Goal: Manage account settings

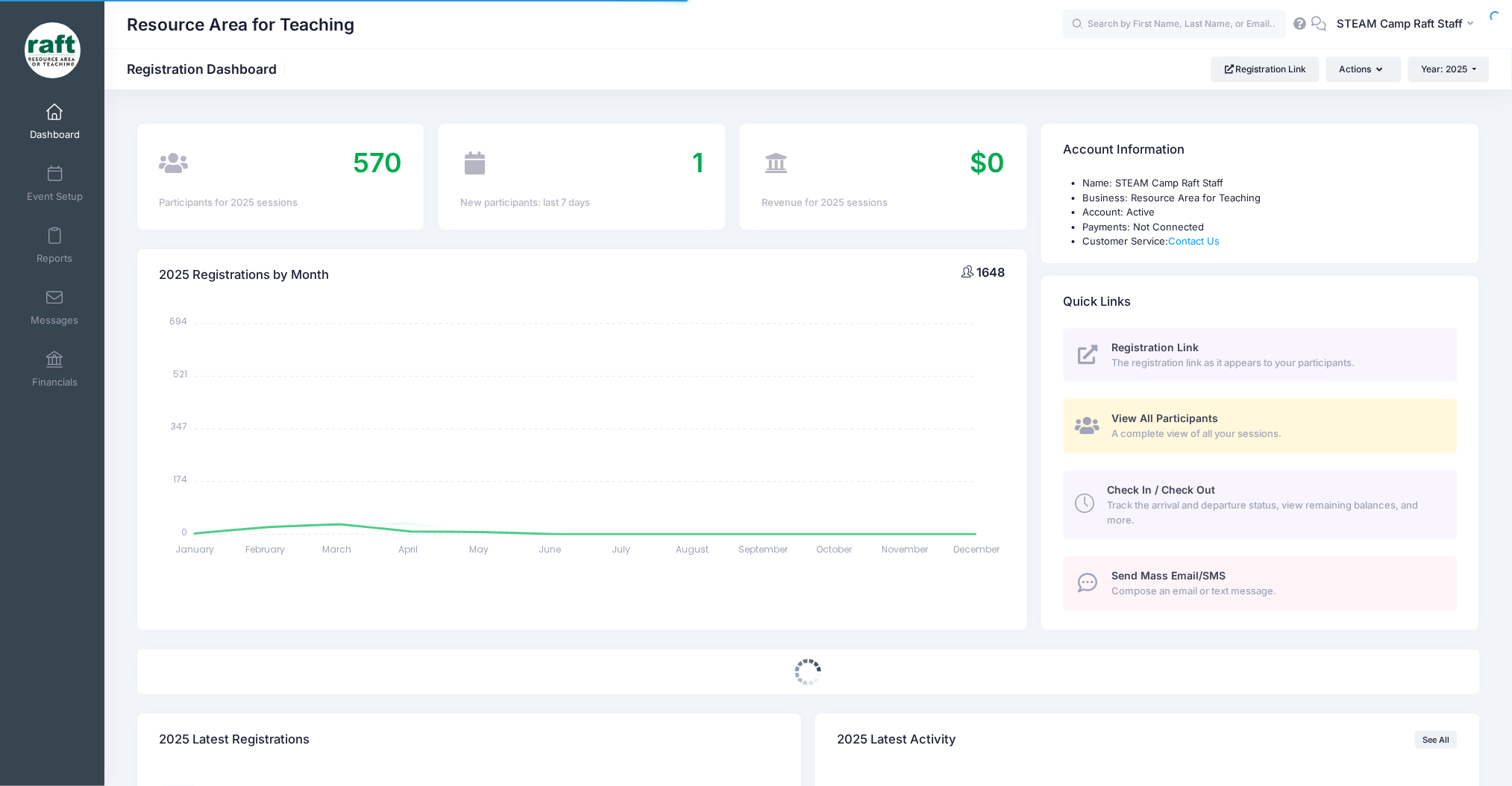
select select
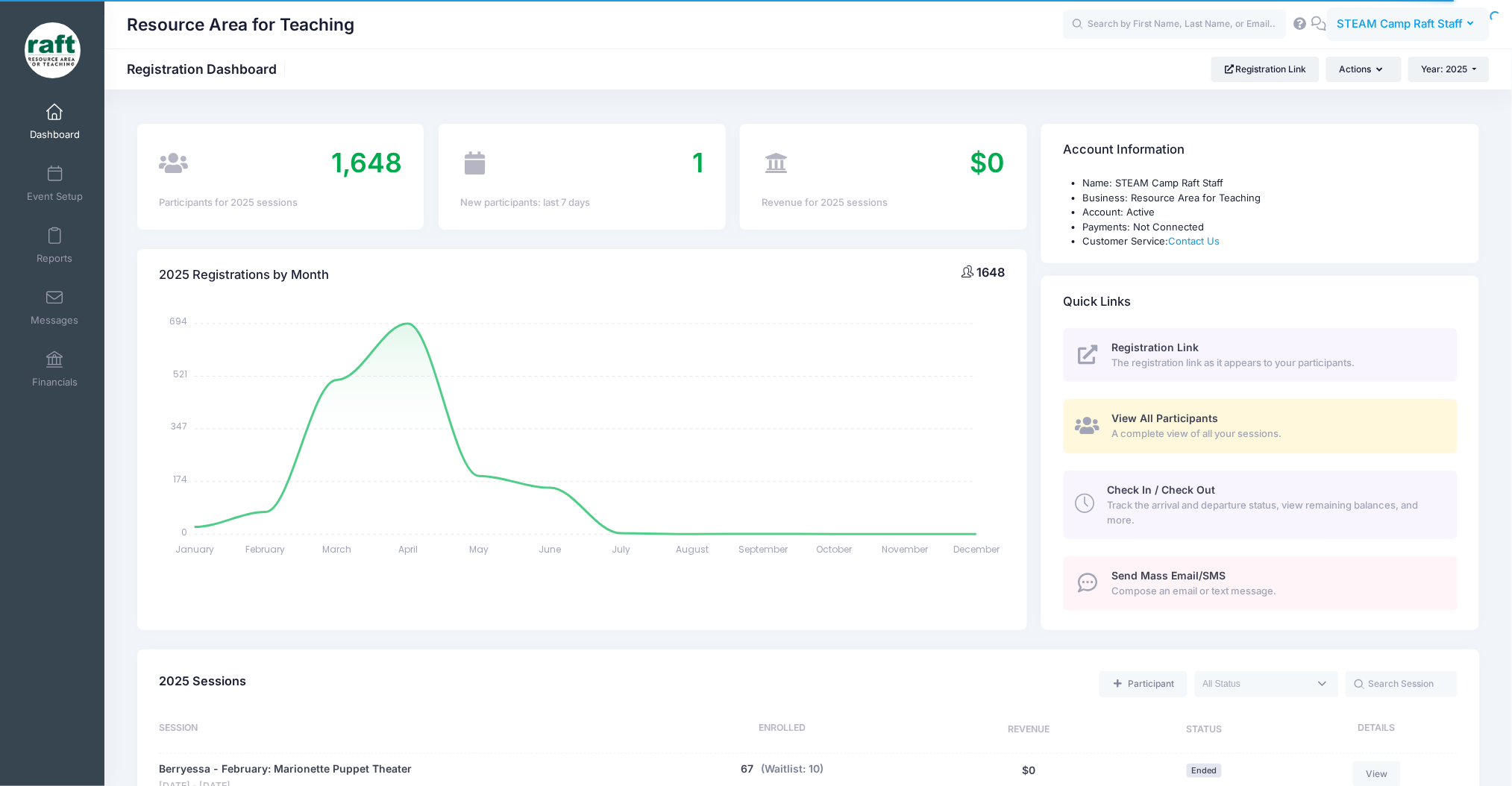
click at [1444, 23] on span "STEAM Camp Raft Staff" at bounding box center [1400, 24] width 126 height 17
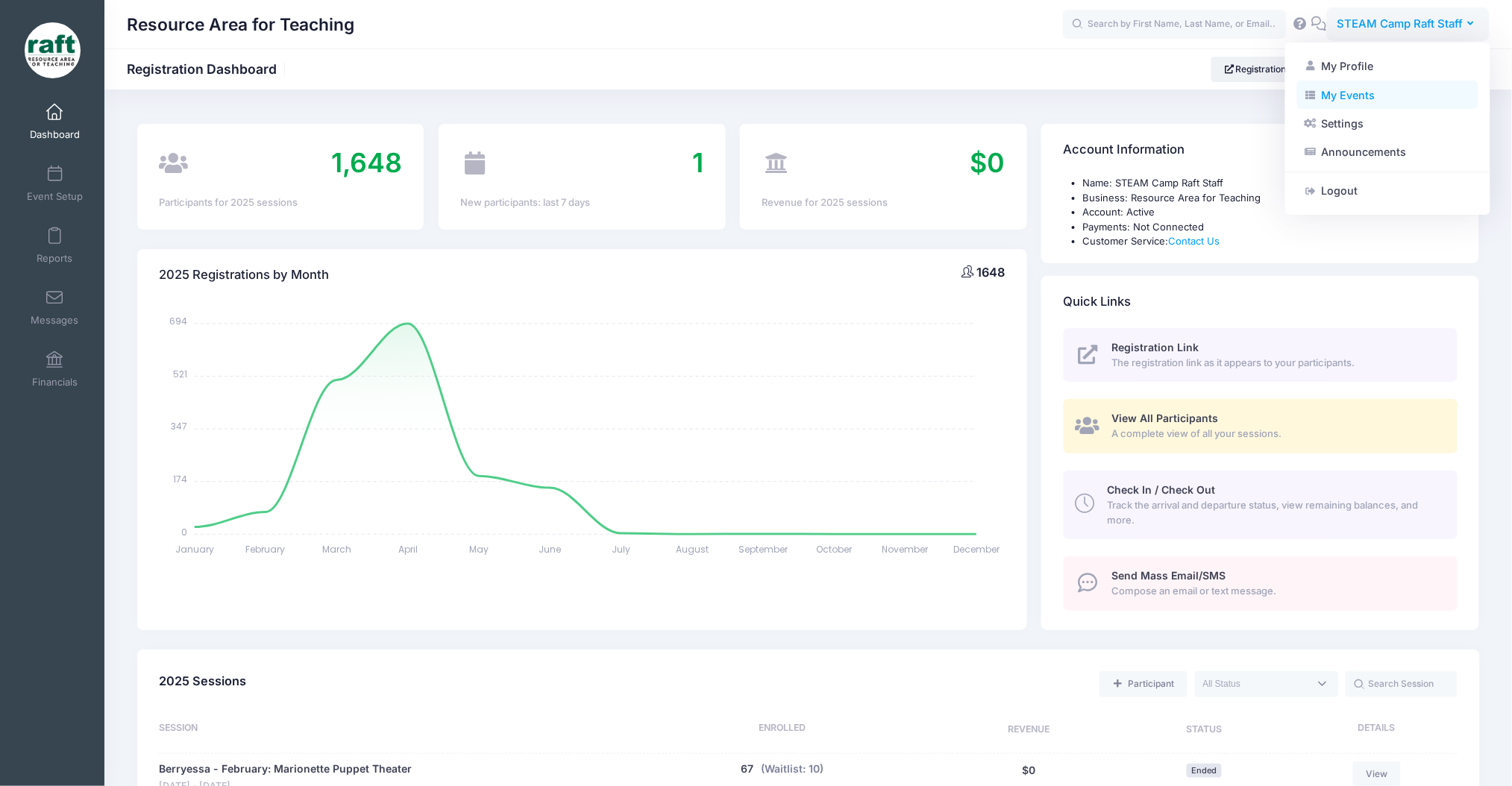
click at [1373, 90] on link "My Events" at bounding box center [1388, 95] width 181 height 28
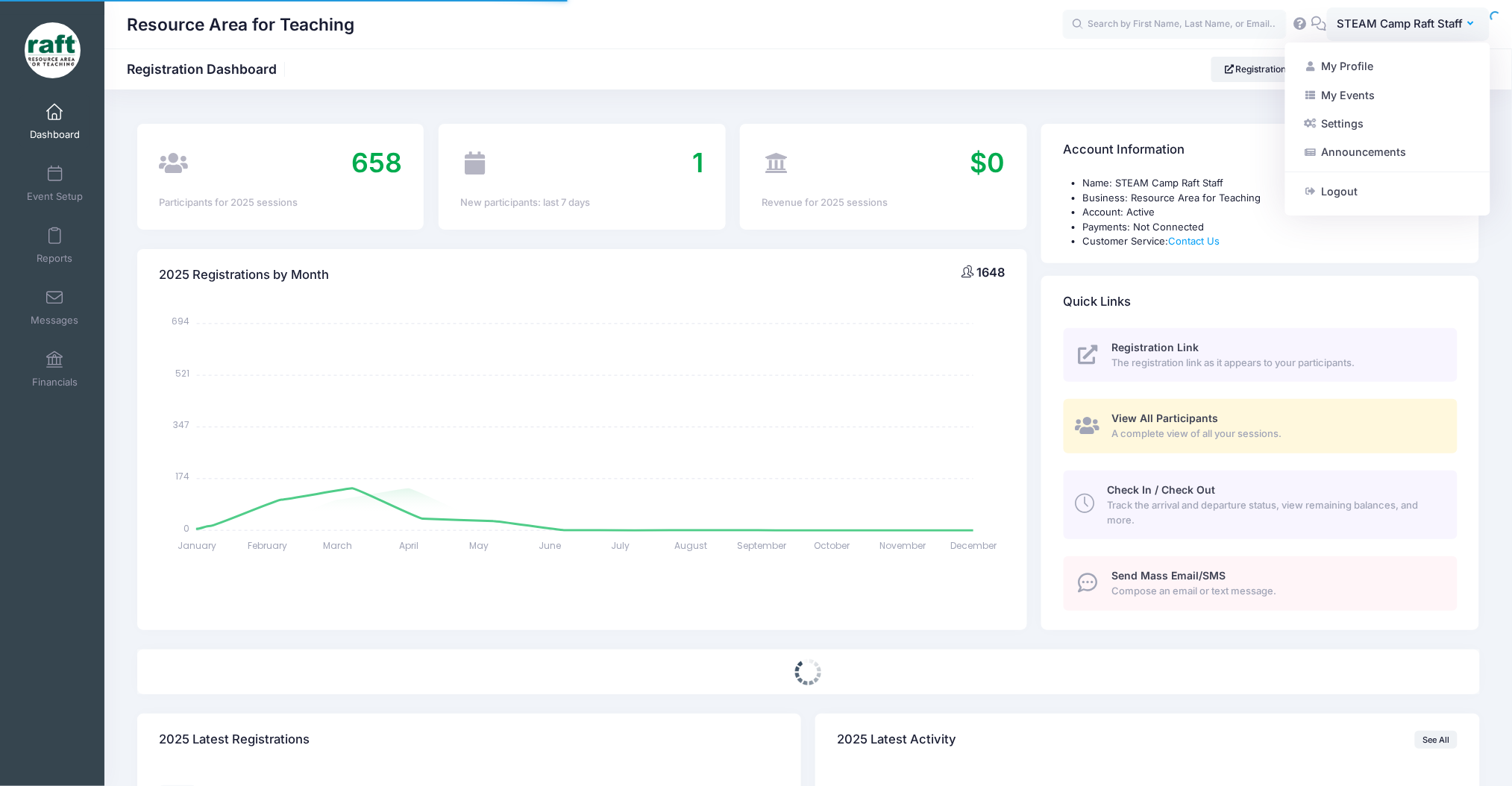
click at [1340, 51] on body "Processing Request Please wait... Processing Request Please wait... Processing …" at bounding box center [756, 393] width 1512 height 786
select select
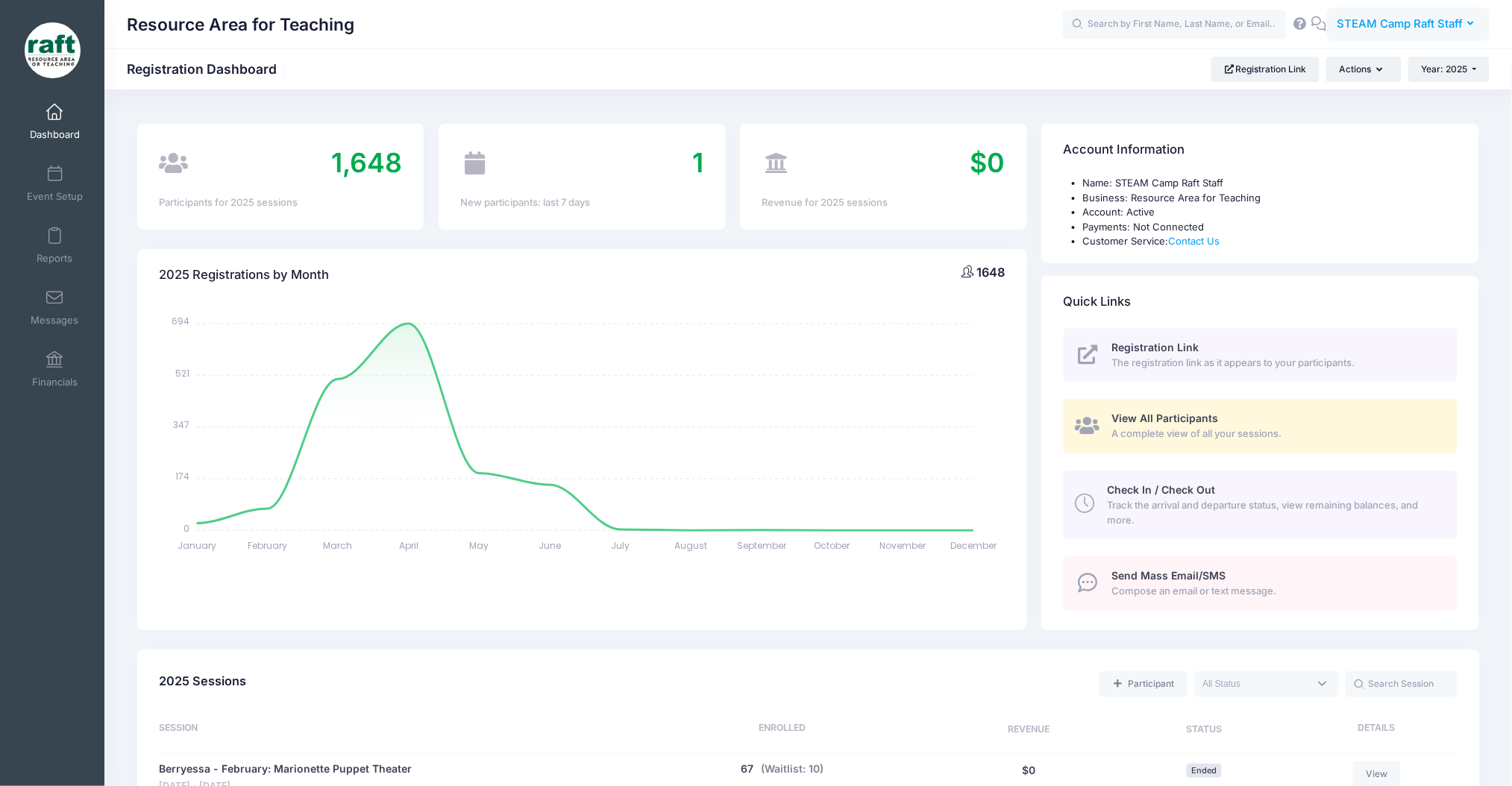
click at [1376, 31] on span "STEAM Camp Raft Staff" at bounding box center [1400, 24] width 126 height 17
click at [1332, 118] on link "Settings" at bounding box center [1388, 124] width 181 height 28
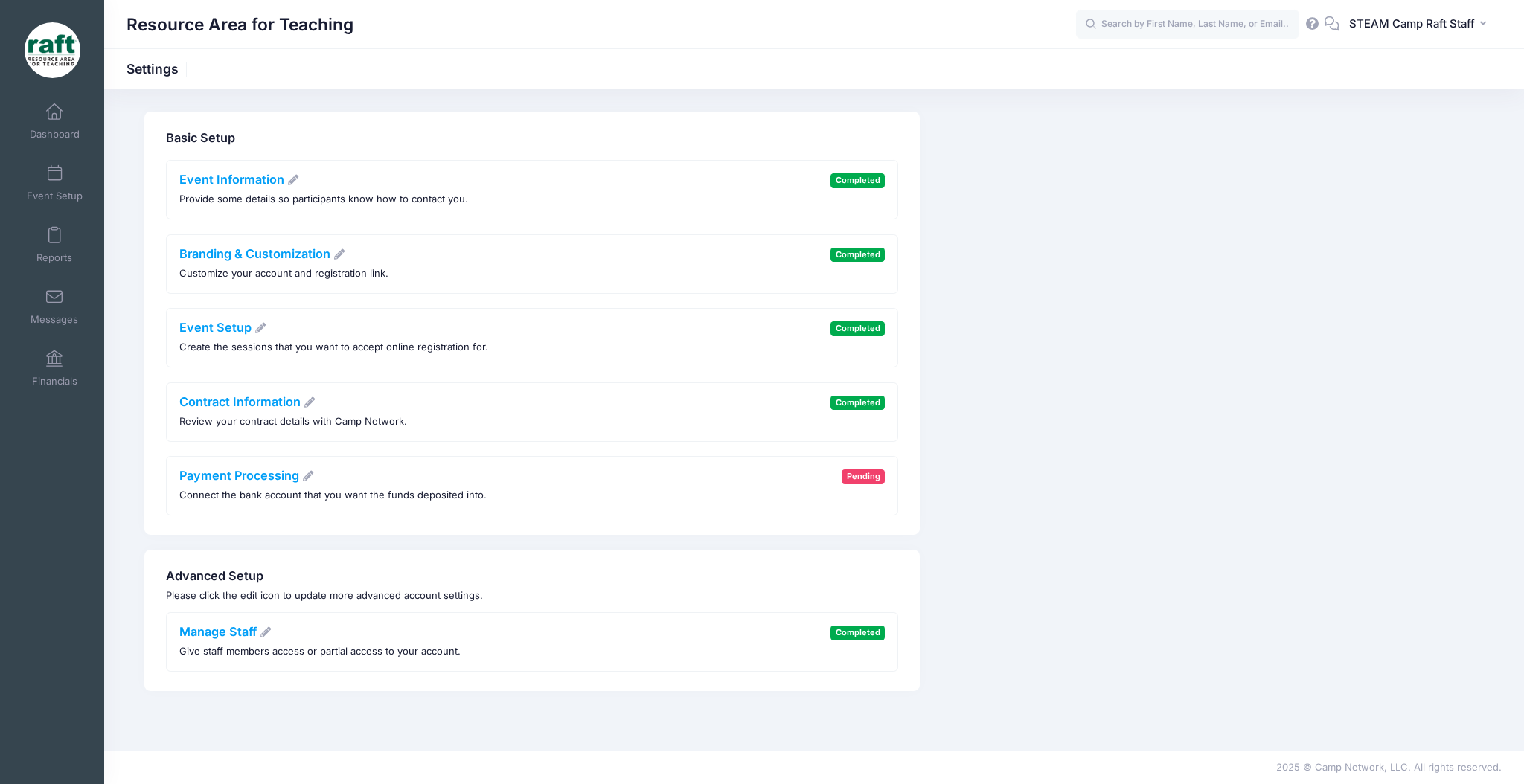
click at [222, 187] on div "Event Information Provide some details so participants know how to contact you." at bounding box center [324, 190] width 288 height 34
click at [247, 393] on li "Contract Information Review your contract details with Camp Network. Completed" at bounding box center [532, 412] width 731 height 59
click at [247, 396] on link "Contract Information" at bounding box center [248, 402] width 137 height 15
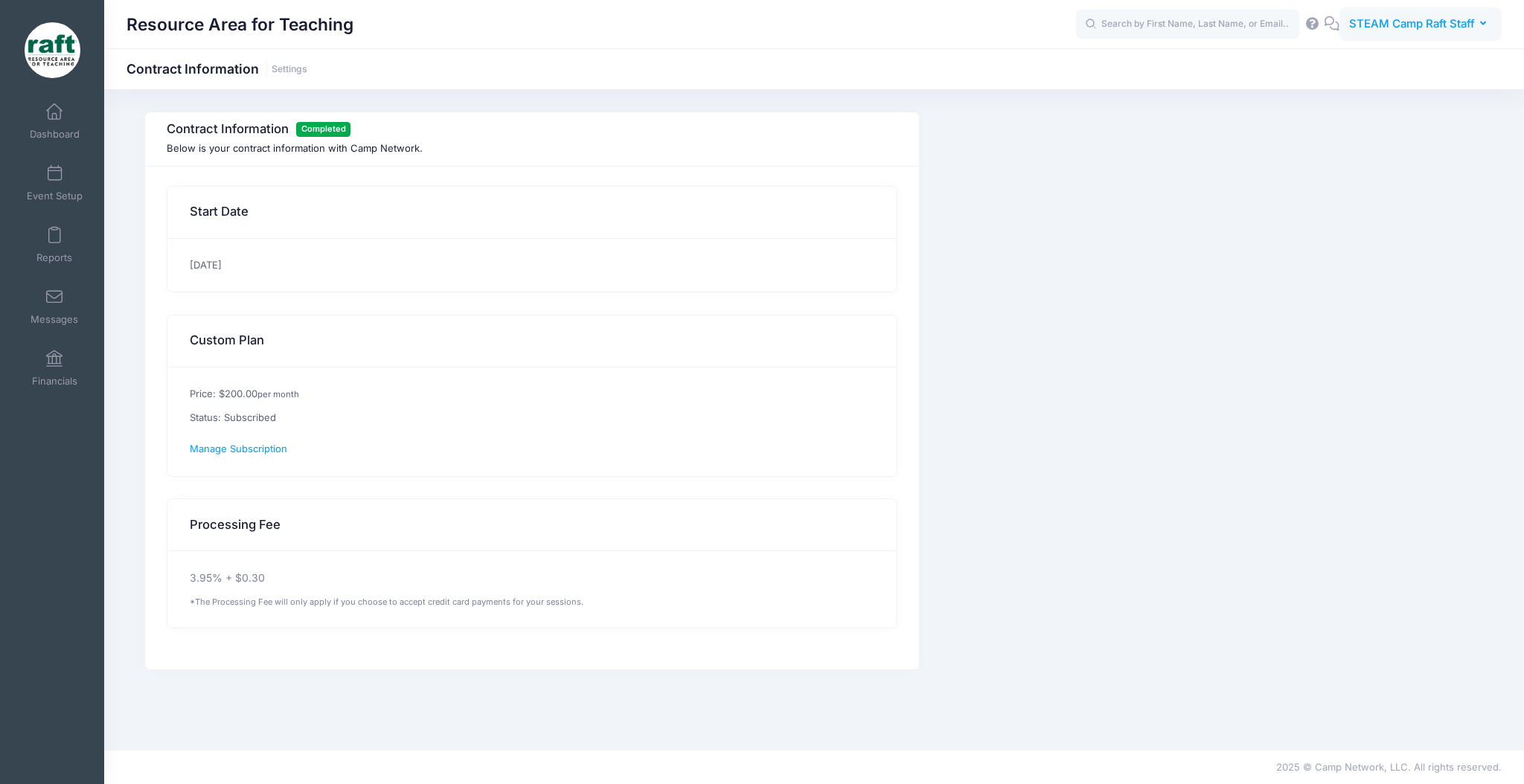
click at [1403, 29] on span "STEAM Camp Raft Staff" at bounding box center [1412, 24] width 125 height 17
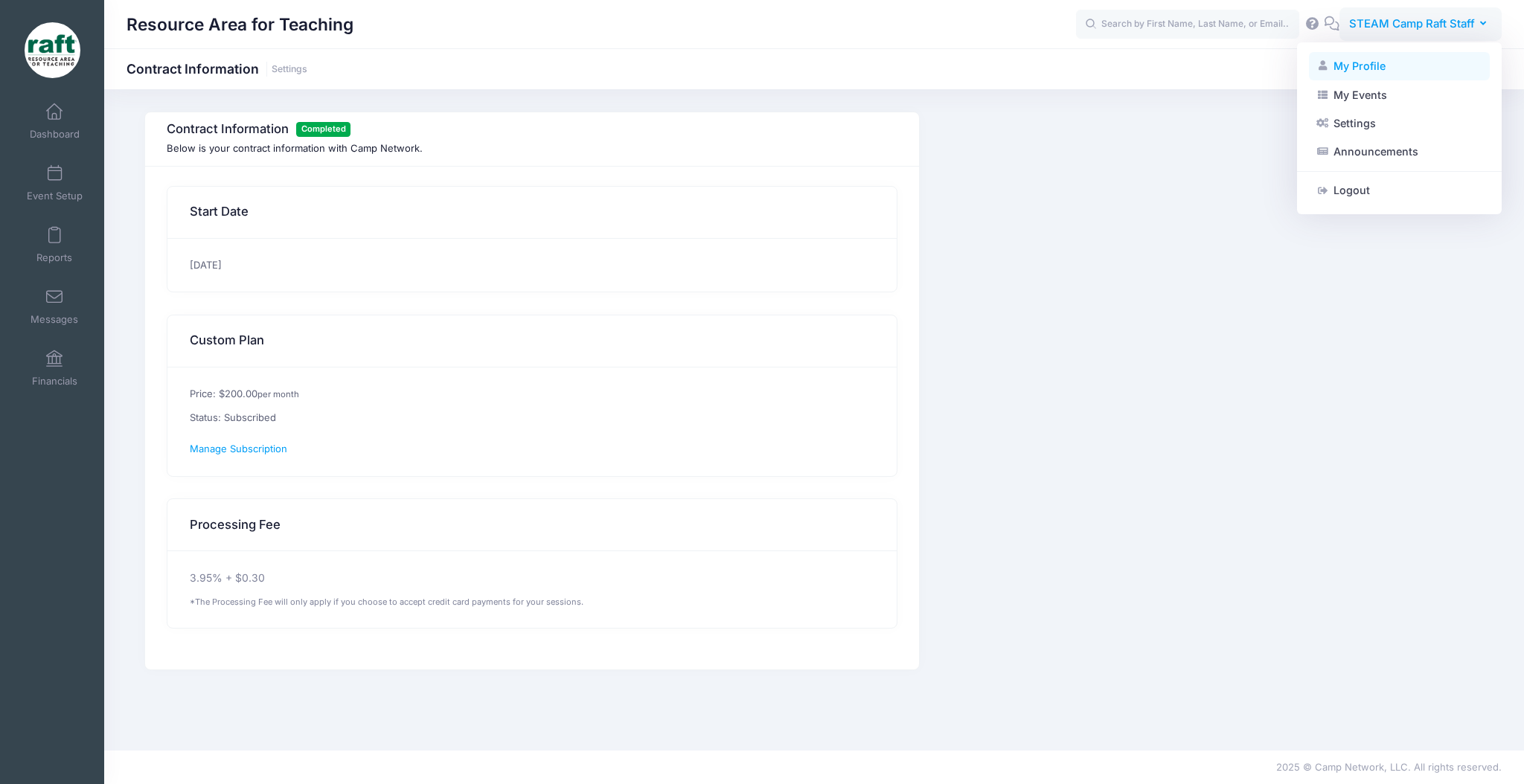
click at [1372, 67] on link "My Profile" at bounding box center [1399, 66] width 181 height 28
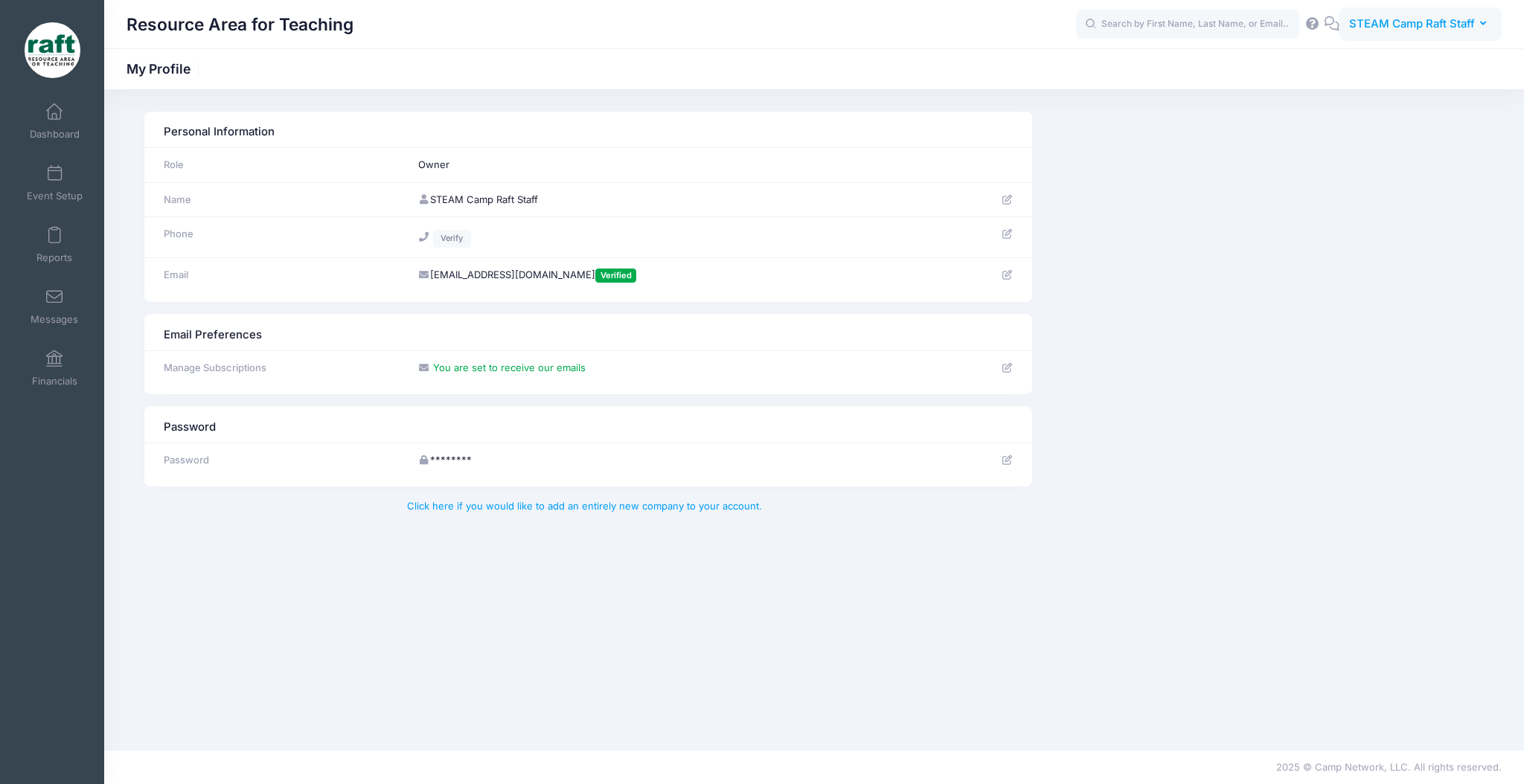
click at [1434, 31] on span "STEAM Camp Raft Staff" at bounding box center [1412, 24] width 125 height 17
click at [1384, 127] on link "Settings" at bounding box center [1399, 124] width 181 height 28
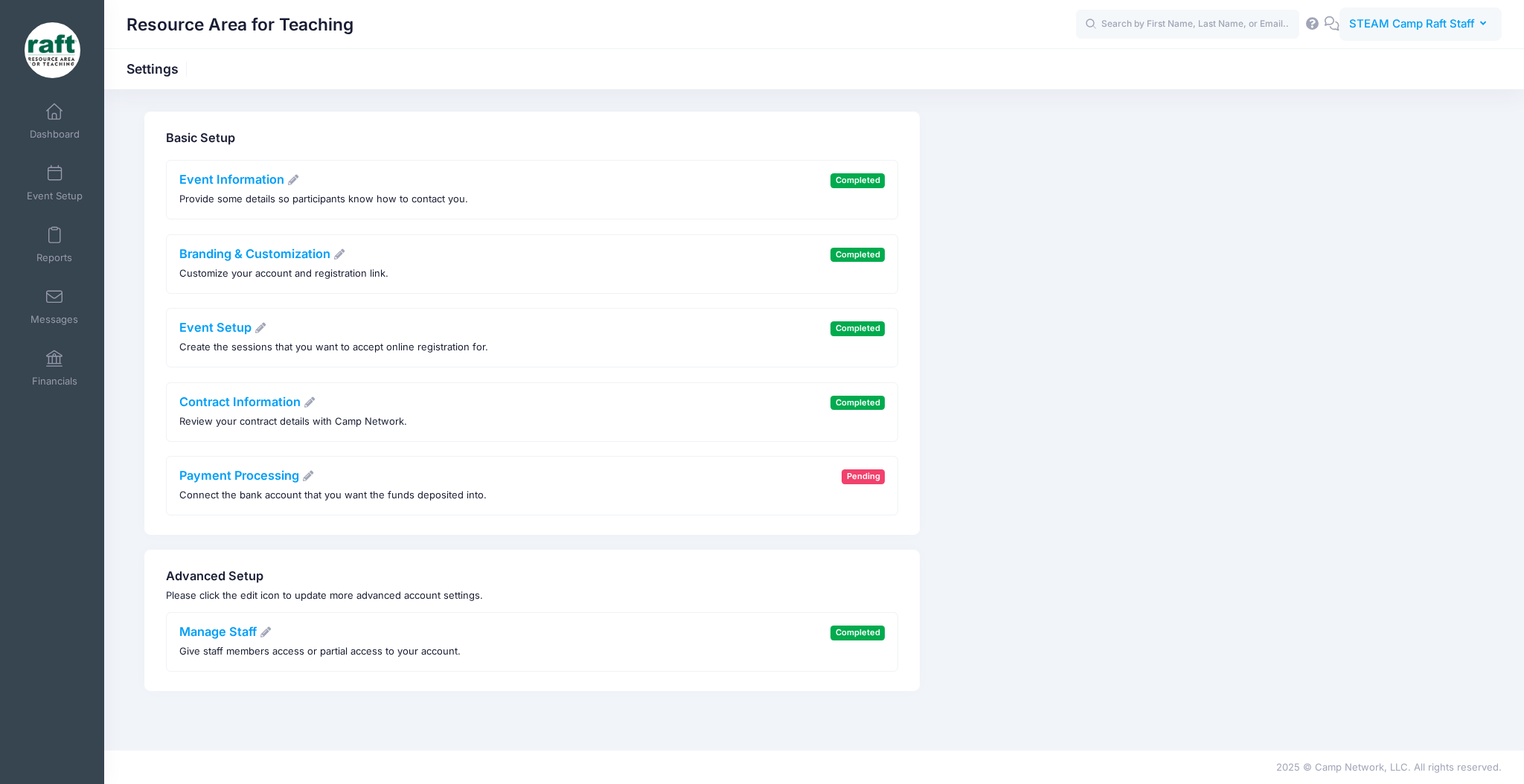
click at [1359, 28] on span "STEAM Camp Raft Staff" at bounding box center [1412, 24] width 125 height 17
click at [1373, 195] on link "Logout" at bounding box center [1399, 191] width 181 height 28
